Goal: Book appointment/travel/reservation

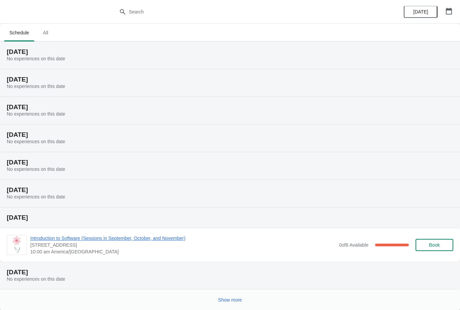
click at [228, 303] on button "Show more" at bounding box center [230, 300] width 29 height 12
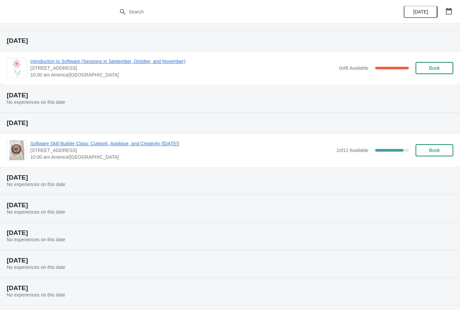
scroll to position [161, 0]
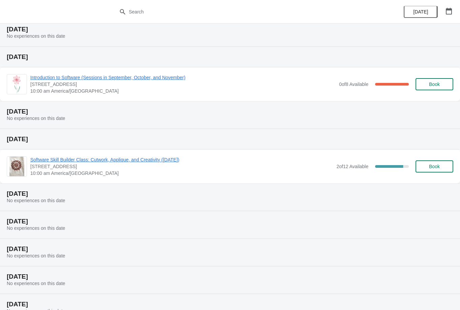
click at [438, 169] on button "Book" at bounding box center [435, 166] width 38 height 12
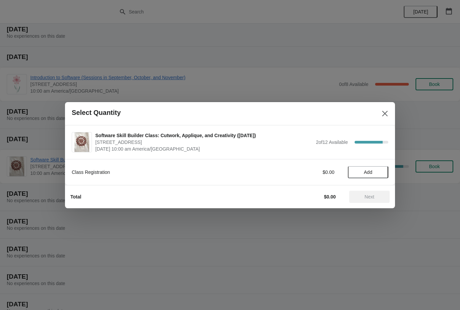
click at [378, 172] on span "Add" at bounding box center [368, 171] width 28 height 5
click at [373, 197] on span "Next" at bounding box center [370, 196] width 10 height 5
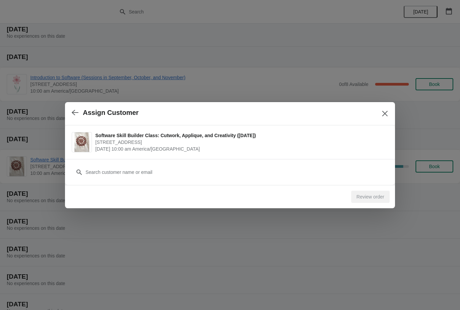
click at [283, 182] on div "Customer" at bounding box center [230, 172] width 330 height 26
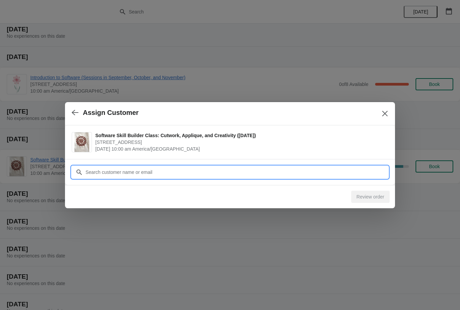
click at [295, 166] on input "Customer" at bounding box center [236, 172] width 303 height 12
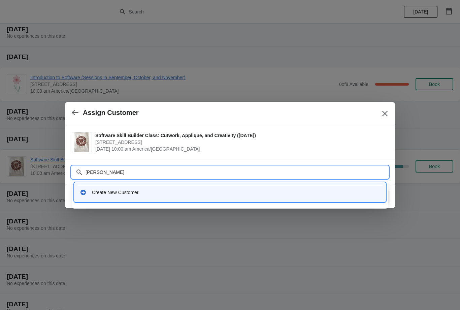
type input "[PERSON_NAME]"
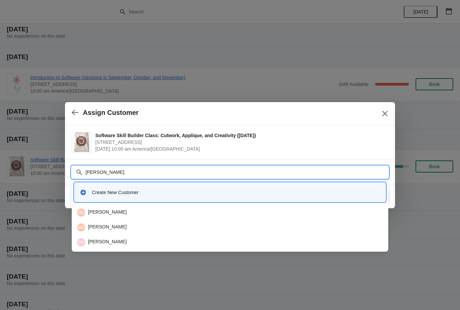
click at [219, 183] on div "Create New Customer" at bounding box center [229, 192] width 311 height 19
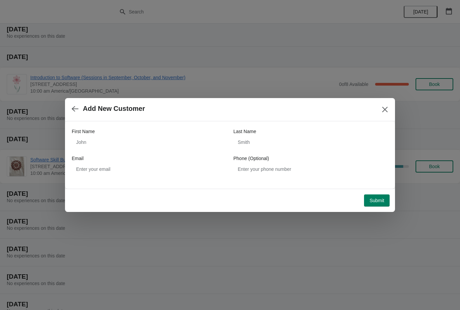
click at [80, 103] on button "button" at bounding box center [75, 108] width 12 height 13
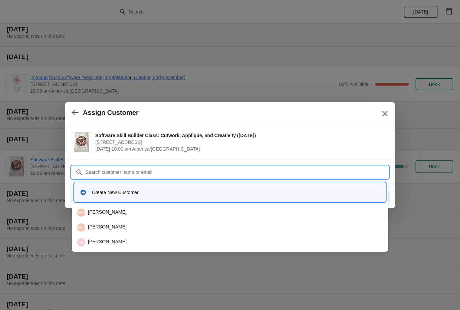
click at [213, 201] on div "Create New Customer" at bounding box center [229, 192] width 311 height 19
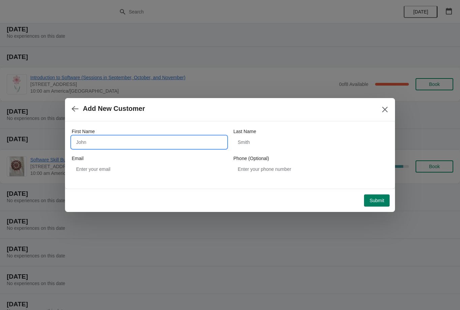
click at [179, 145] on input "First Name" at bounding box center [149, 142] width 155 height 12
click at [71, 110] on button "button" at bounding box center [75, 108] width 12 height 13
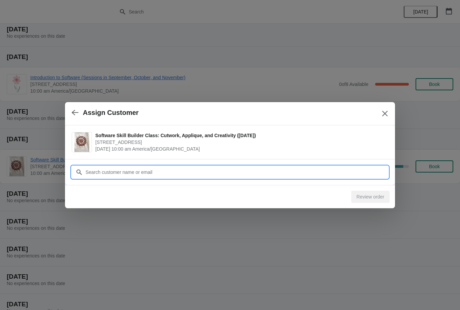
click at [128, 166] on input "Customer" at bounding box center [236, 172] width 303 height 12
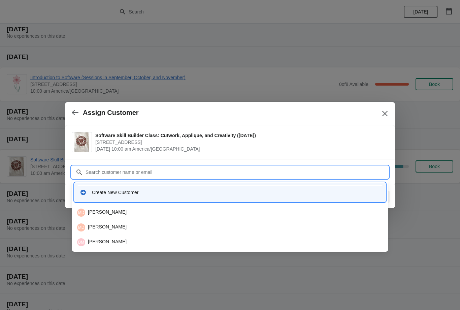
click at [135, 221] on div "MD [PERSON_NAME]" at bounding box center [229, 227] width 311 height 13
